Goal: Use online tool/utility: Utilize a website feature to perform a specific function

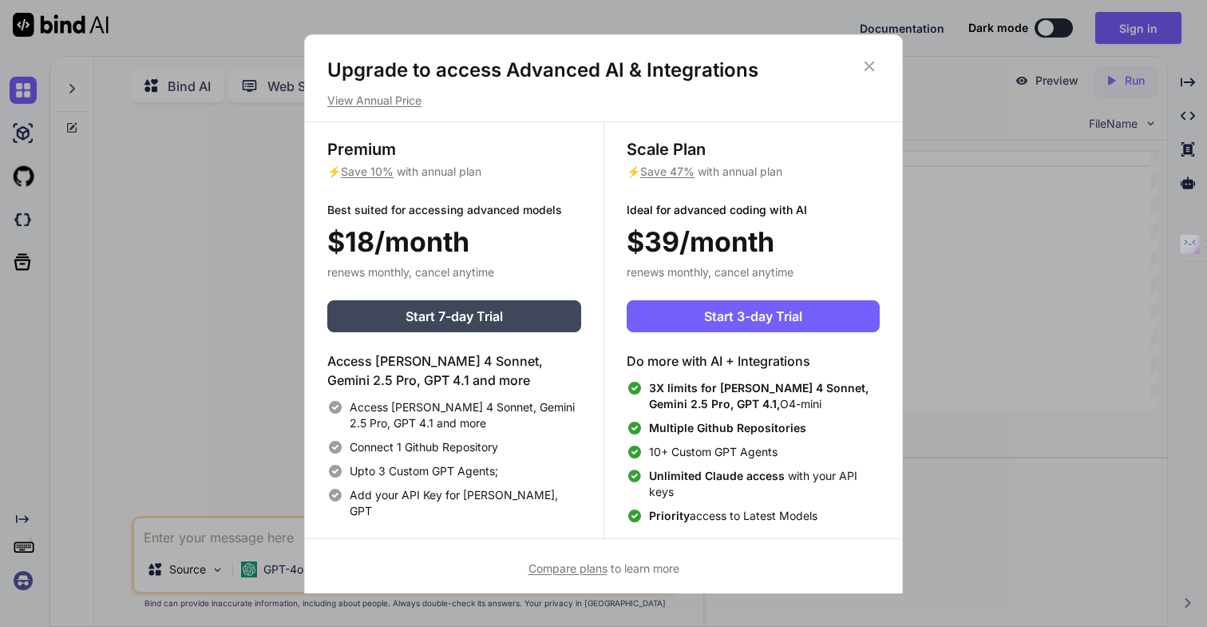
click at [869, 60] on icon at bounding box center [870, 66] width 18 height 18
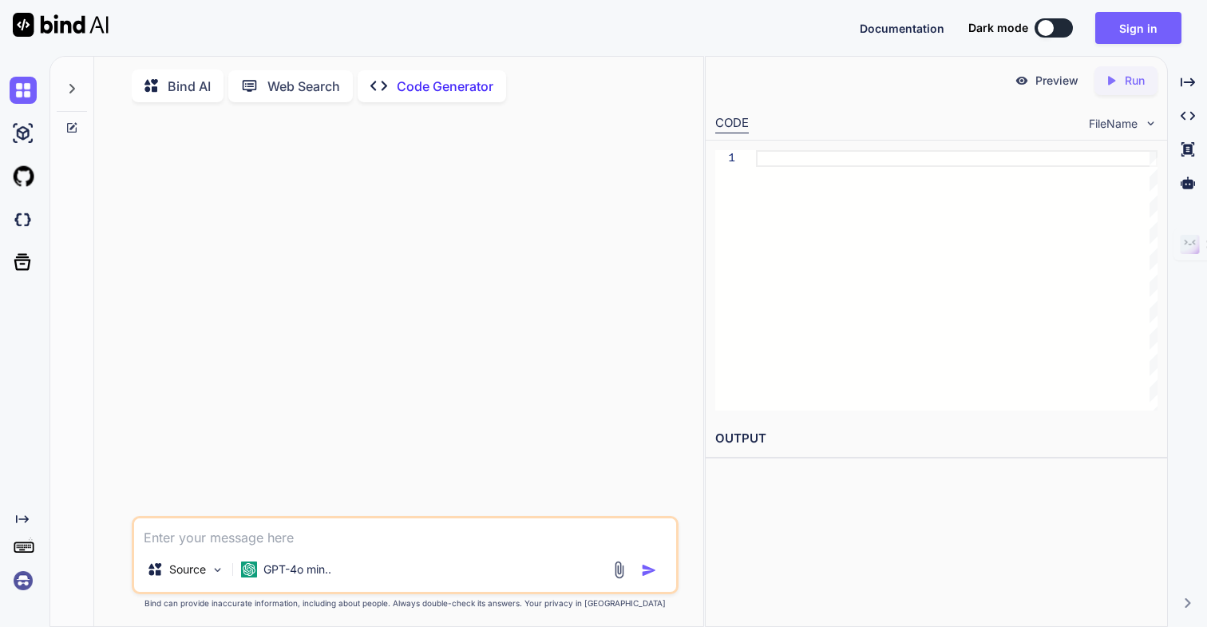
click at [319, 89] on p "Web Search" at bounding box center [303, 86] width 73 height 19
click at [169, 67] on div "Bind AI" at bounding box center [178, 83] width 92 height 33
click at [169, 78] on p "Bind AI" at bounding box center [189, 83] width 43 height 19
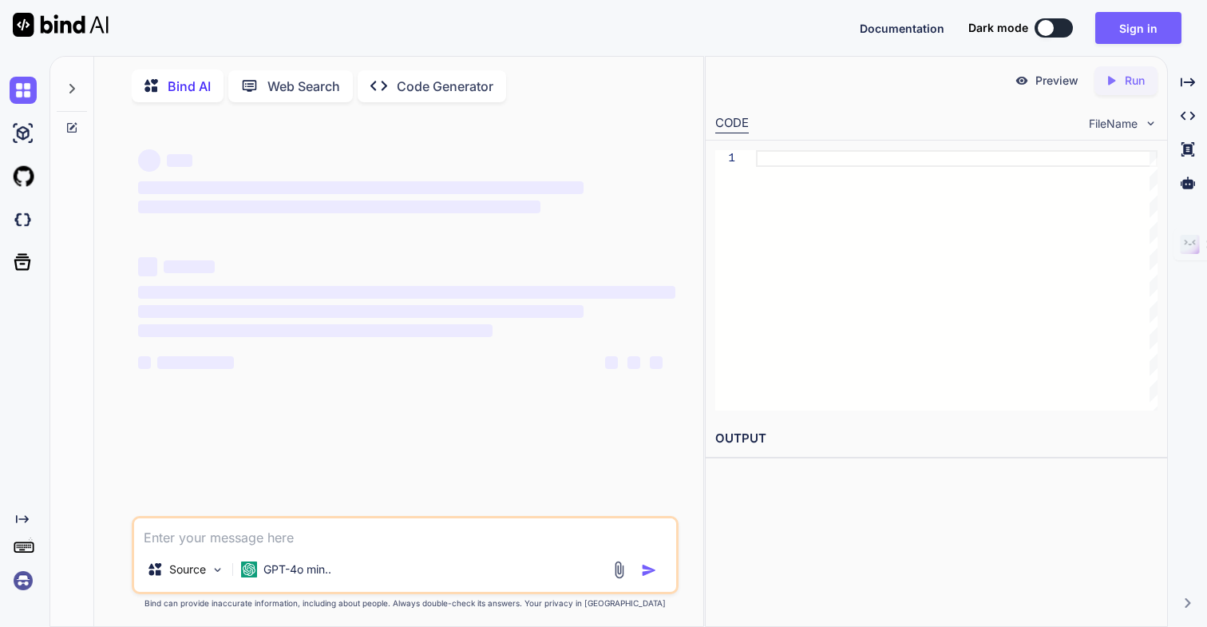
click at [63, 17] on img at bounding box center [61, 25] width 96 height 24
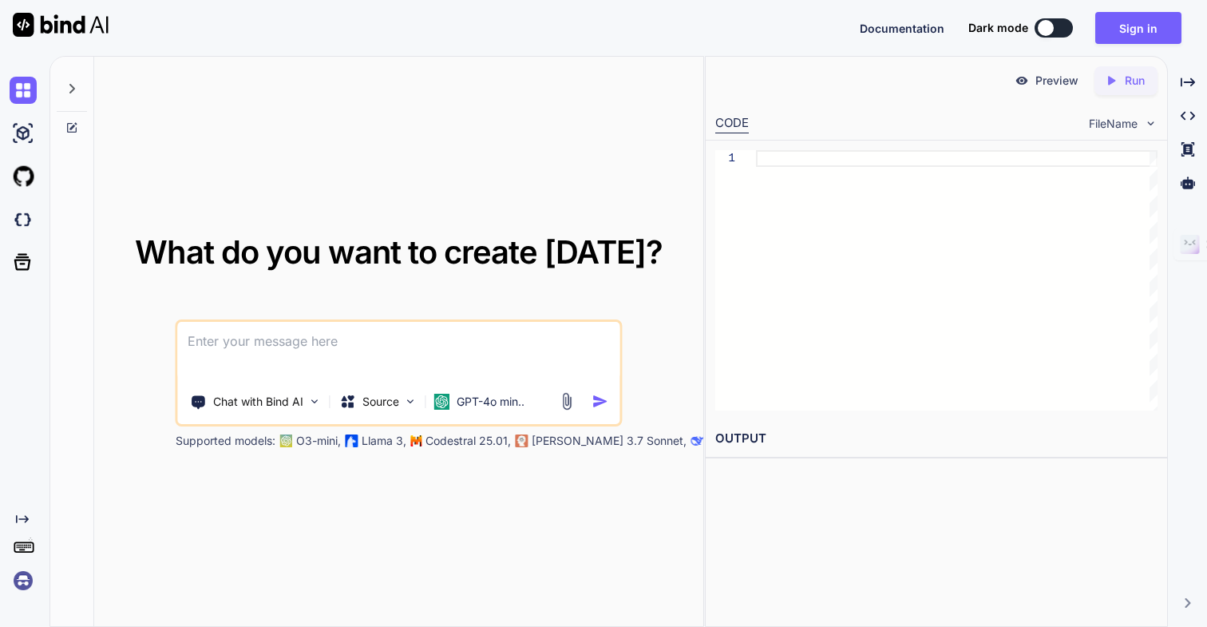
click at [63, 17] on img at bounding box center [61, 25] width 96 height 24
type textarea "x"
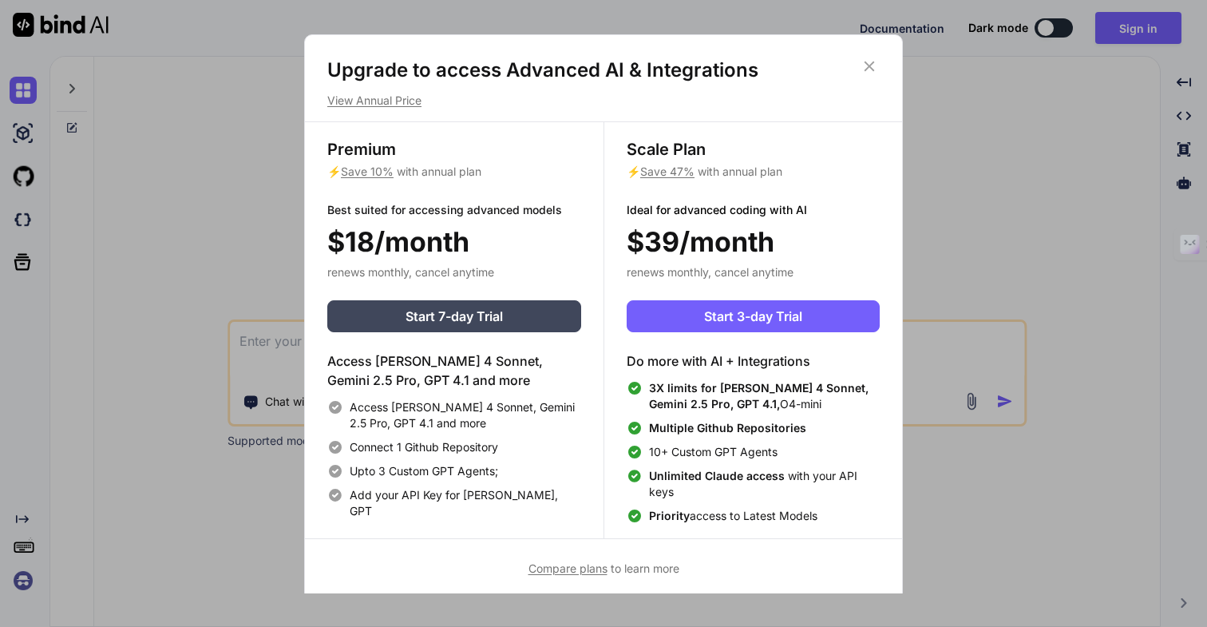
click at [869, 65] on icon at bounding box center [870, 66] width 10 height 10
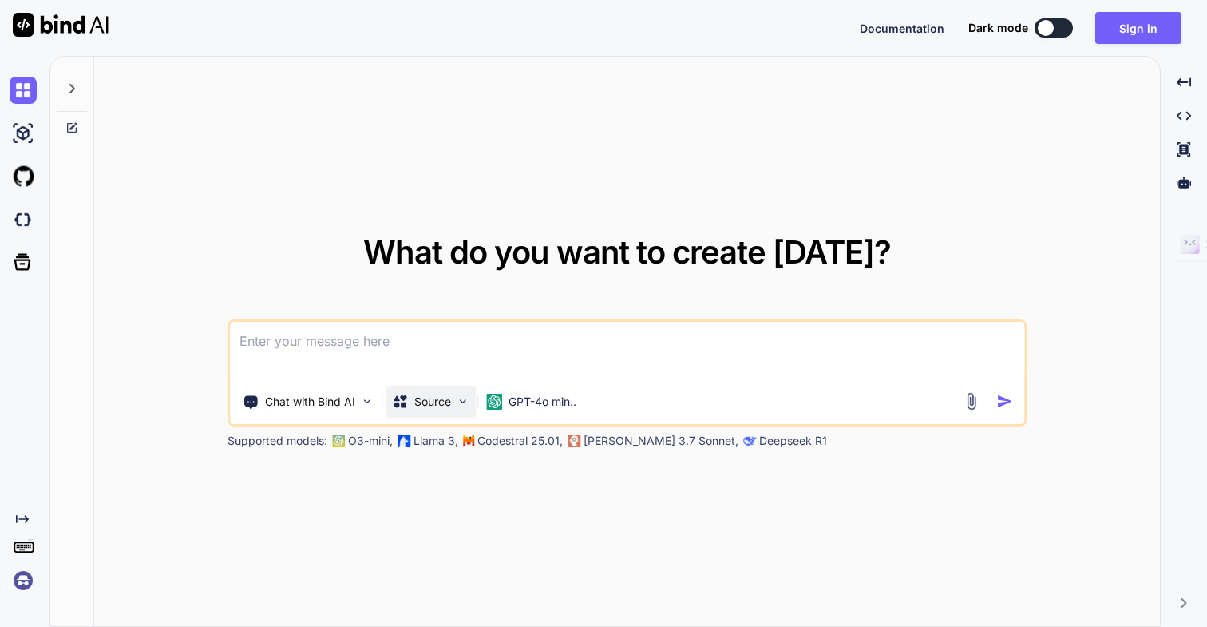
click at [429, 398] on p "Source" at bounding box center [432, 402] width 37 height 16
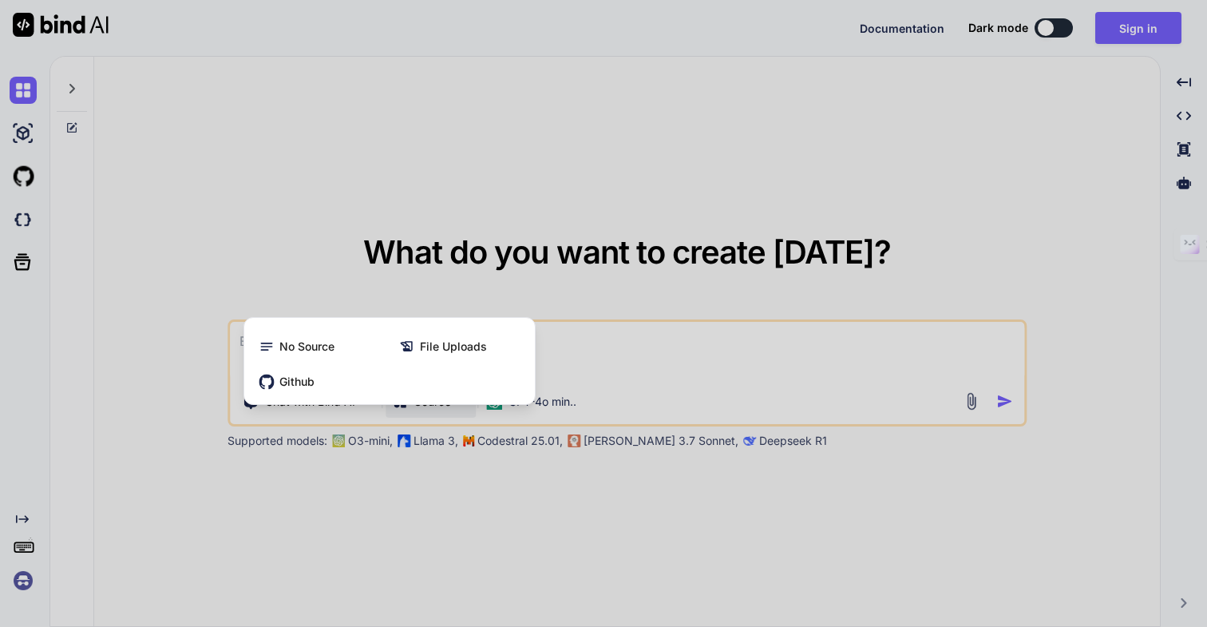
click at [570, 390] on div at bounding box center [603, 313] width 1207 height 627
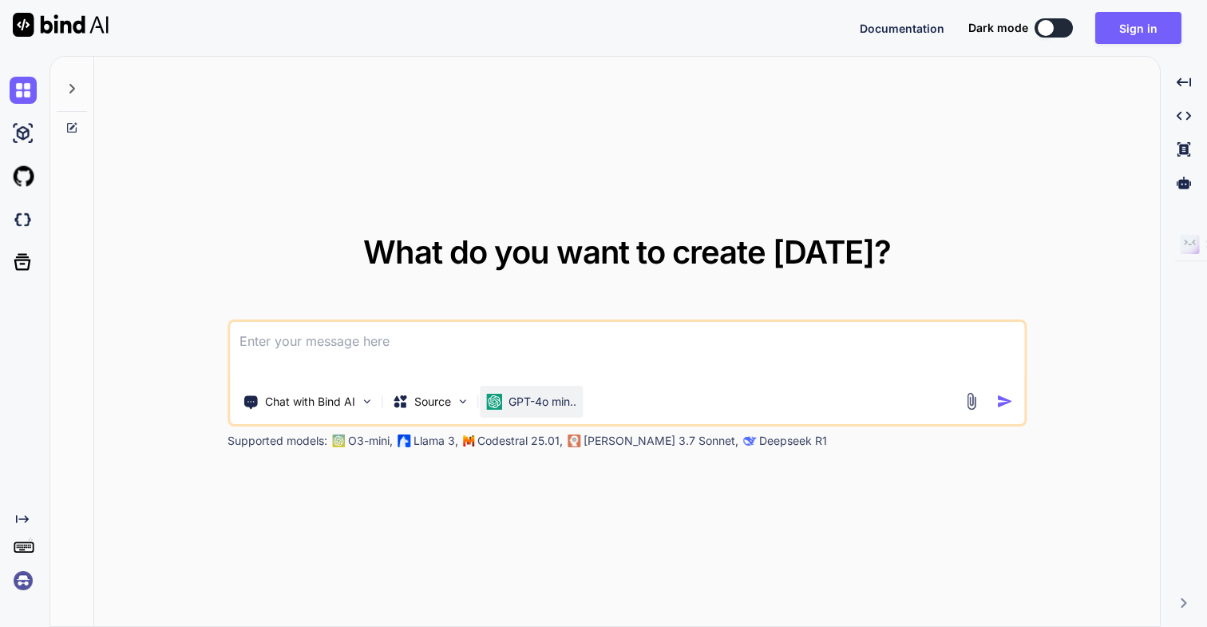
click at [554, 402] on p "GPT-4o min.." at bounding box center [543, 402] width 68 height 16
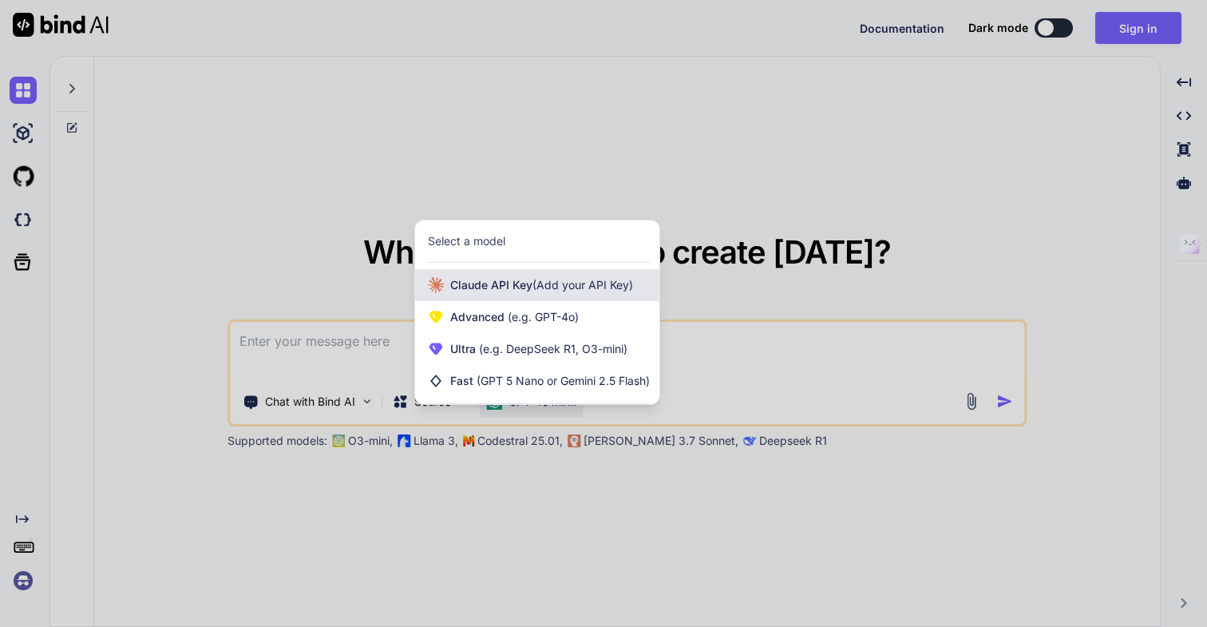
click at [566, 289] on span "(Add your API Key)" at bounding box center [582, 285] width 101 height 14
type textarea "x"
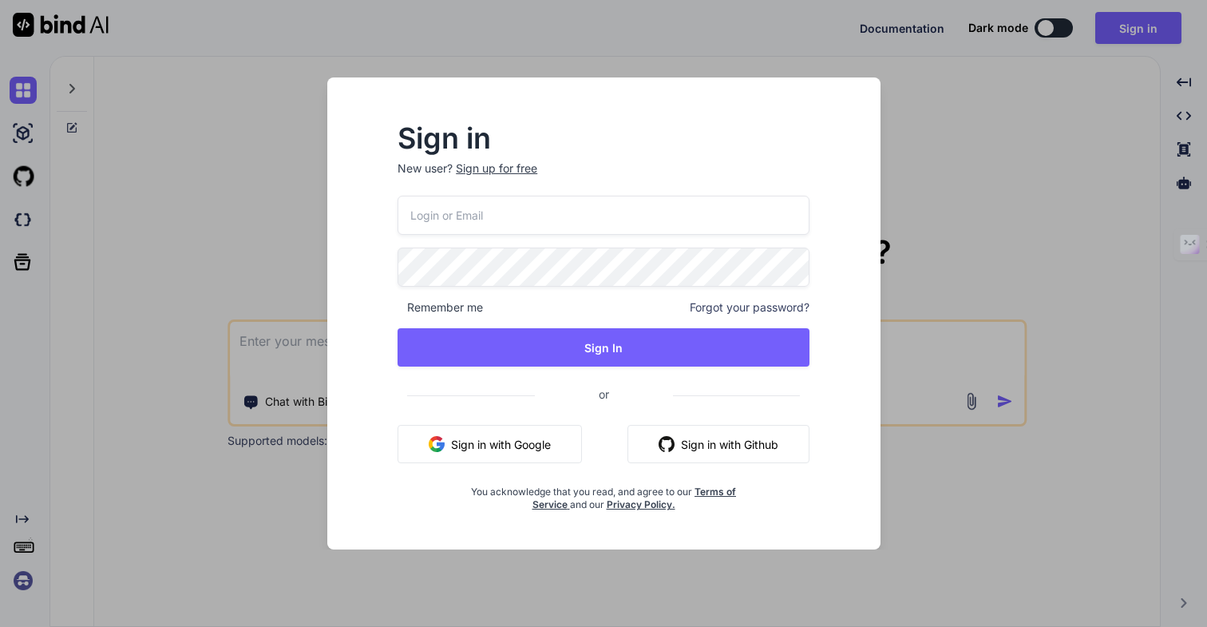
click at [315, 382] on div "Sign in New user? Sign up for free Remember me Forgot your password? Sign In or…" at bounding box center [604, 313] width 604 height 472
click at [954, 122] on div "Sign in New user? Sign up for free Remember me Forgot your password? Sign In or…" at bounding box center [603, 313] width 1207 height 627
